Goal: Transaction & Acquisition: Purchase product/service

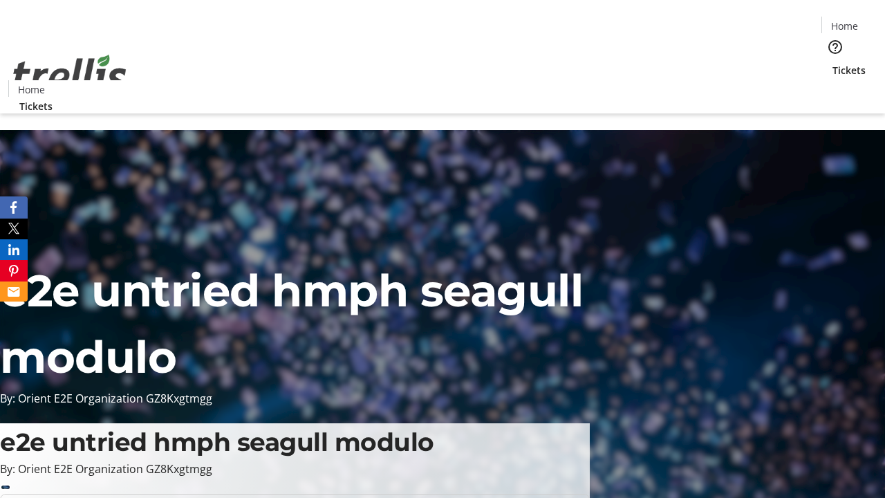
click at [833, 63] on span "Tickets" at bounding box center [849, 70] width 33 height 15
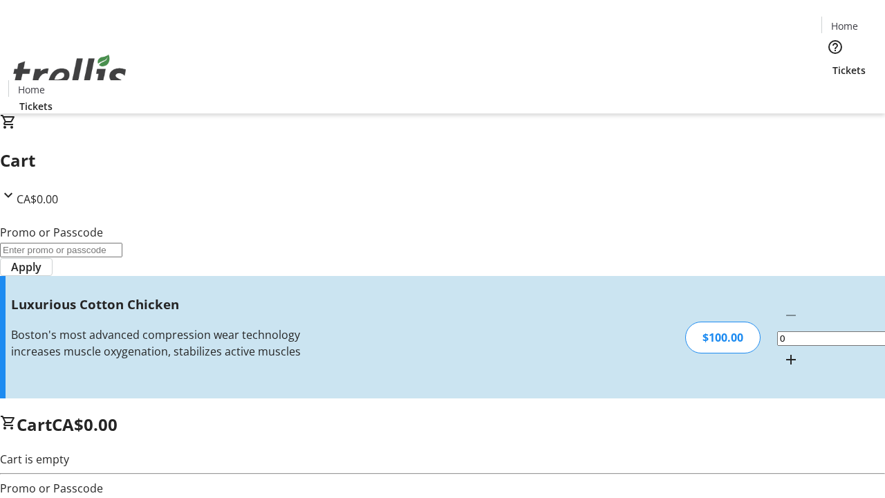
click at [783, 351] on mat-icon "Increment by one" at bounding box center [791, 359] width 17 height 17
type input "1"
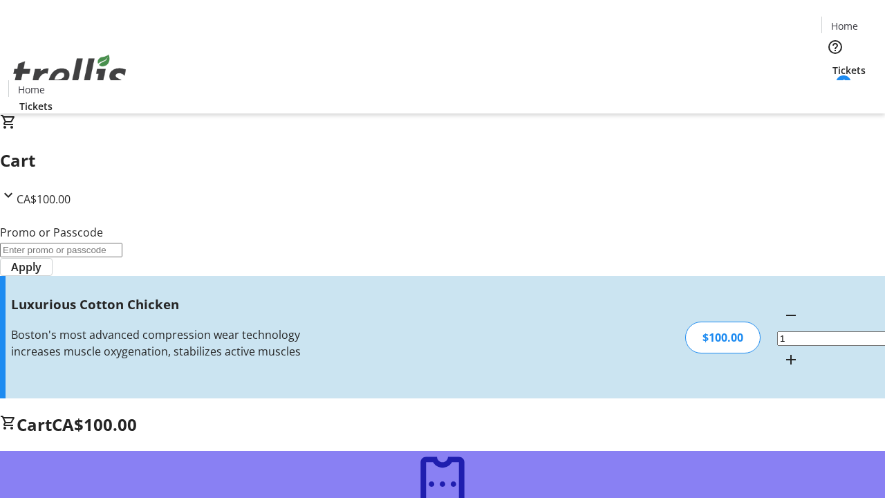
type input "FREE"
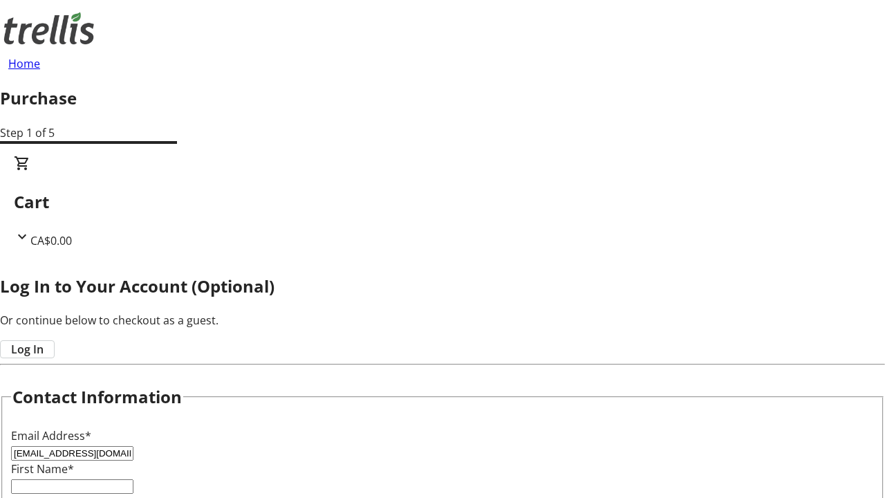
type input "[EMAIL_ADDRESS][DOMAIN_NAME]"
type input "[PERSON_NAME]"
